Goal: Transaction & Acquisition: Download file/media

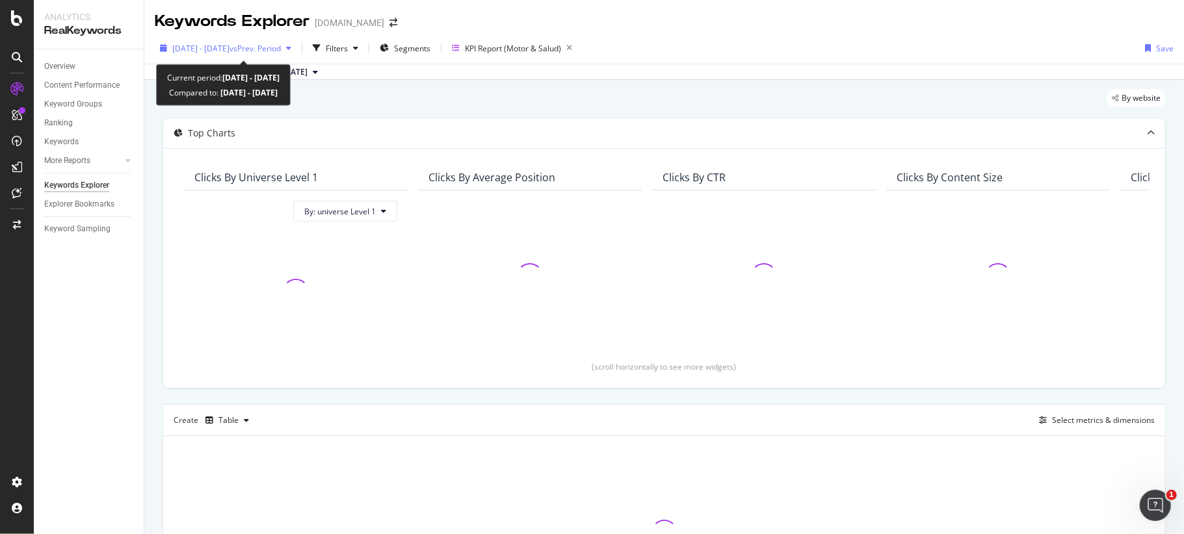
click at [270, 49] on span "vs Prev. Period" at bounding box center [255, 48] width 51 height 11
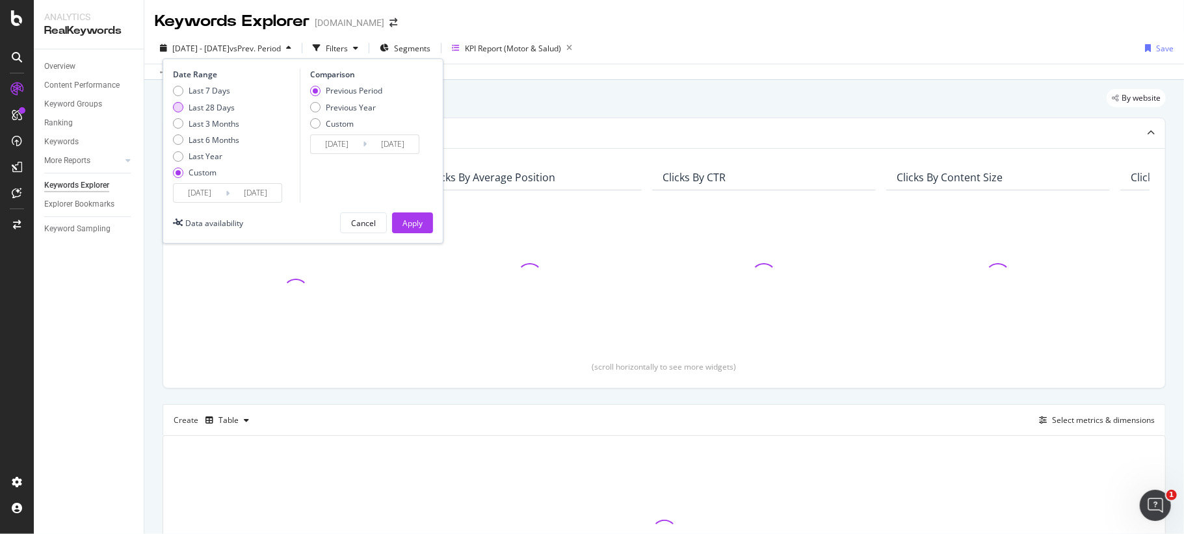
click at [222, 105] on div "Last 28 Days" at bounding box center [212, 107] width 46 height 11
type input "[DATE]"
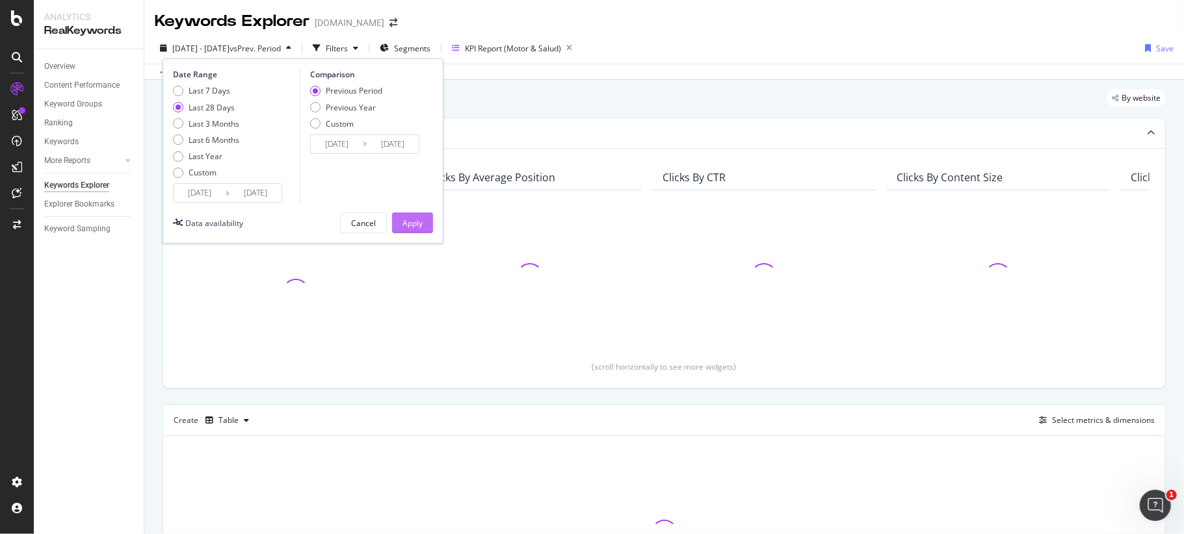
click at [410, 222] on div "Apply" at bounding box center [412, 223] width 20 height 11
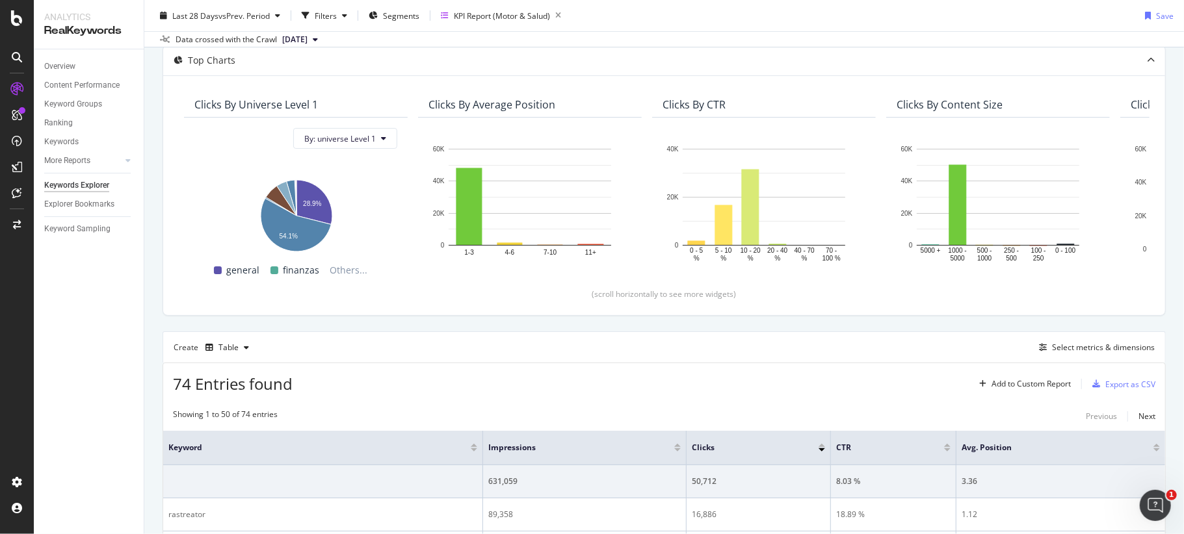
scroll to position [173, 0]
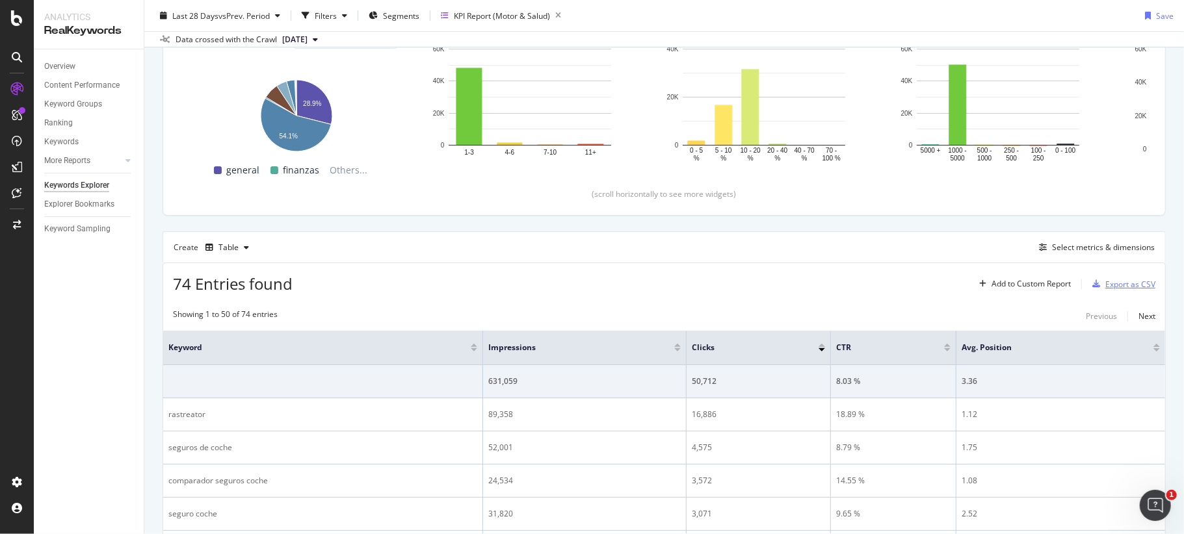
click at [1105, 280] on div "Export as CSV" at bounding box center [1130, 284] width 50 height 11
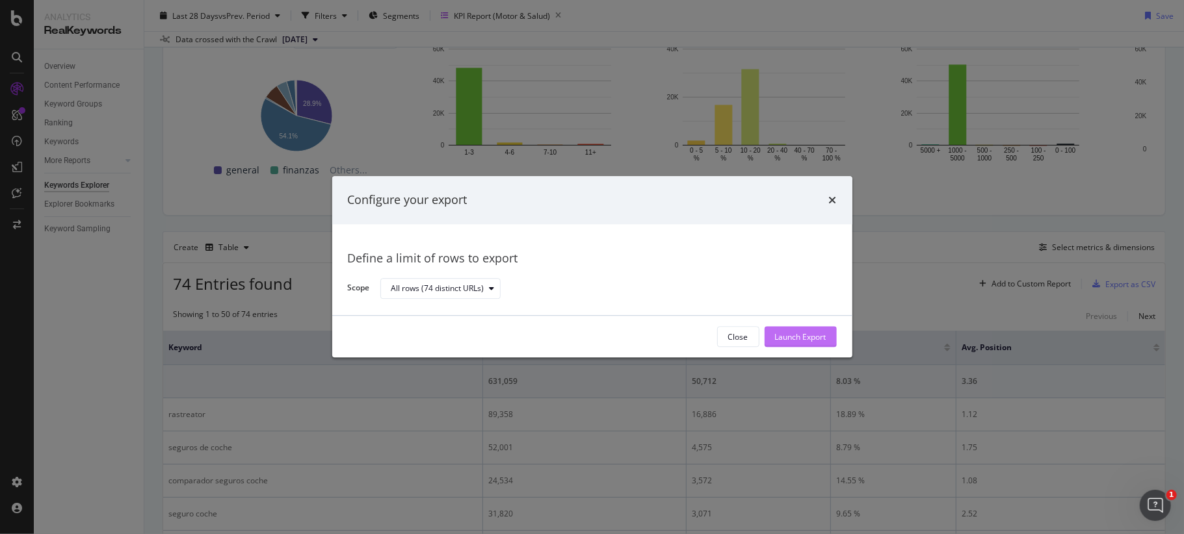
click at [799, 341] on div "Launch Export" at bounding box center [800, 337] width 51 height 11
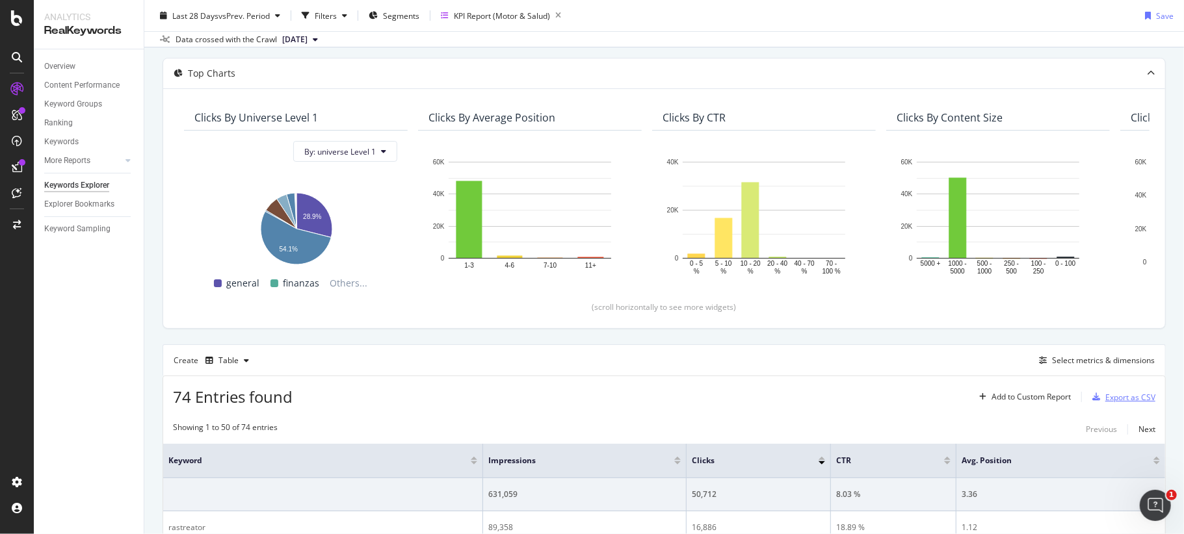
scroll to position [0, 0]
